Goal: Task Accomplishment & Management: Use online tool/utility

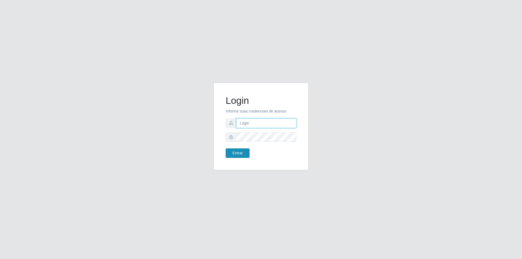
type input "[PERSON_NAME][EMAIL_ADDRESS][DOMAIN_NAME]"
click at [239, 155] on button "Entrar" at bounding box center [238, 153] width 24 height 10
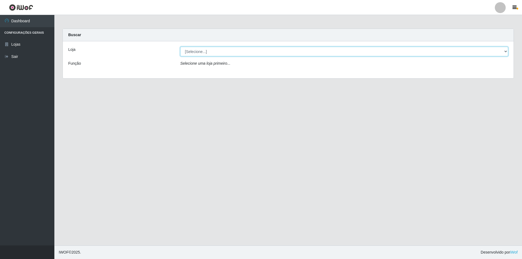
click at [226, 51] on select "[Selecione...] Atacado Vem - [STREET_ADDRESS]" at bounding box center [344, 52] width 328 height 10
select select "461"
click at [180, 47] on select "[Selecione...] Atacado Vem - [STREET_ADDRESS]" at bounding box center [344, 52] width 328 height 10
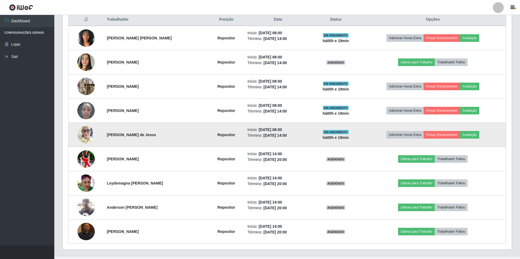
scroll to position [217, 0]
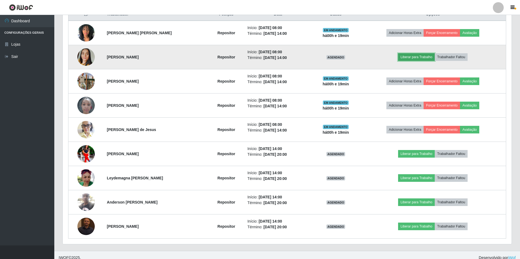
click at [422, 58] on button "Liberar para Trabalho" at bounding box center [416, 57] width 37 height 8
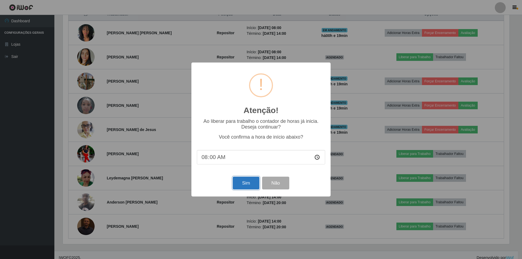
click at [242, 185] on button "Sim" at bounding box center [246, 183] width 26 height 13
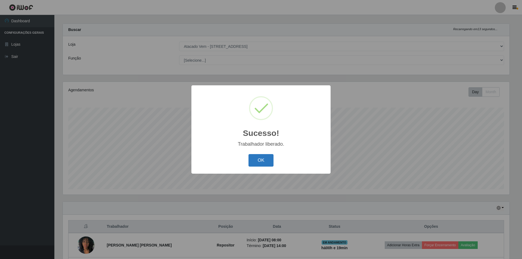
click at [268, 163] on button "OK" at bounding box center [260, 160] width 25 height 13
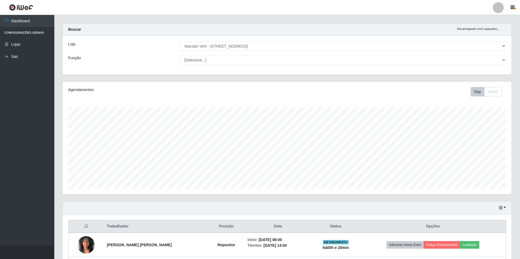
scroll to position [0, 0]
